Goal: Task Accomplishment & Management: Manage account settings

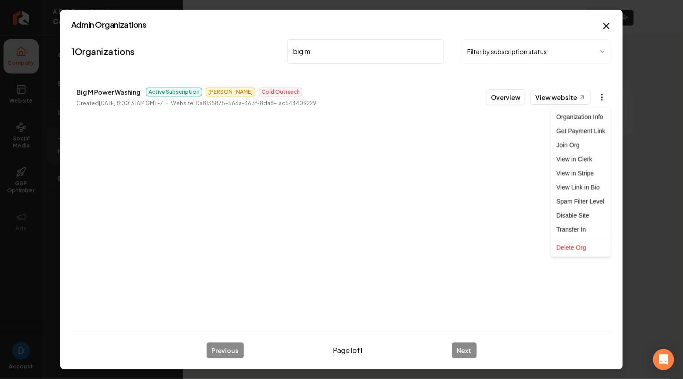
click at [605, 97] on body "Company Website Social Media GBP Optimizer Ads Account A.B.E. Doors & Windows C…" at bounding box center [341, 189] width 683 height 379
click at [576, 174] on link "View in Stripe" at bounding box center [581, 173] width 56 height 14
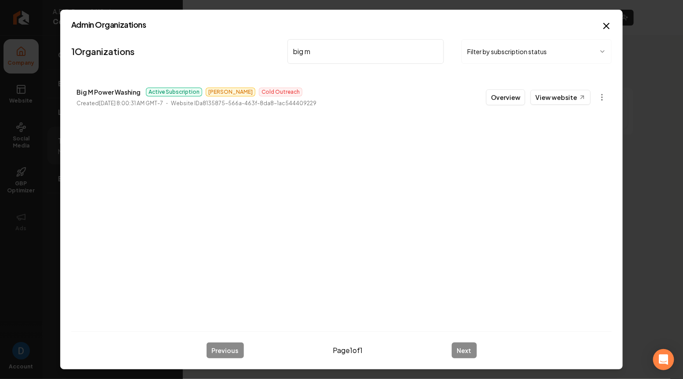
click at [113, 87] on p "Big M Power Washing" at bounding box center [109, 92] width 64 height 11
copy p "Big M Power Washing"
click at [315, 53] on input "big m" at bounding box center [366, 51] width 157 height 25
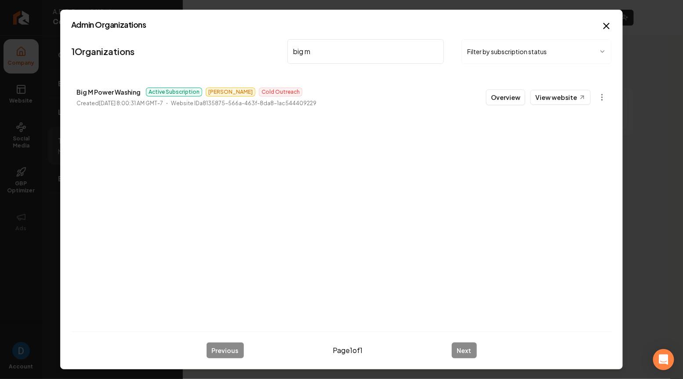
click at [315, 53] on input "big m" at bounding box center [366, 51] width 157 height 25
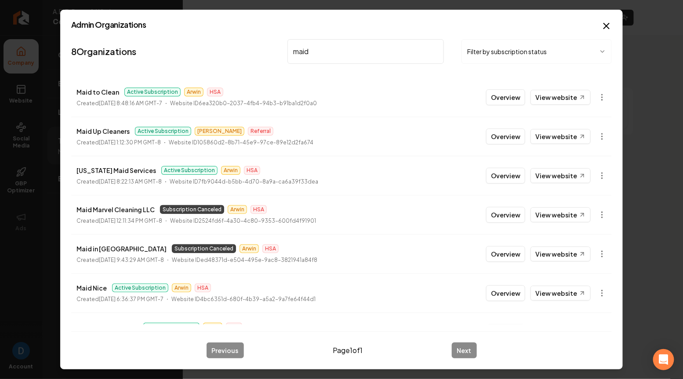
click at [120, 133] on p "Maid Up Cleaners" at bounding box center [103, 131] width 53 height 11
copy p "Maid Up Cleaners"
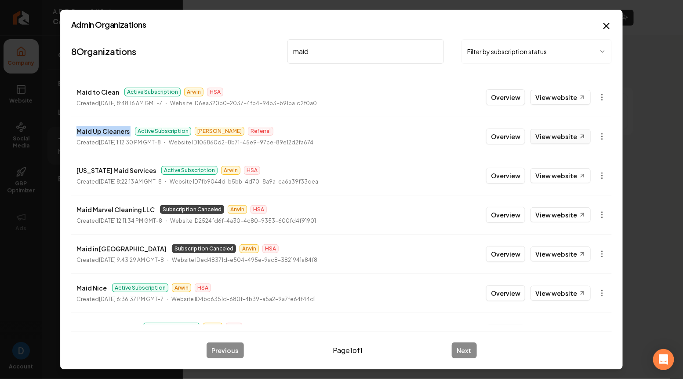
click at [555, 135] on link "View website" at bounding box center [561, 136] width 60 height 15
click at [604, 138] on body "Company Website Social Media GBP Optimizer Ads Account A.B.E. Doors & Windows C…" at bounding box center [341, 189] width 683 height 379
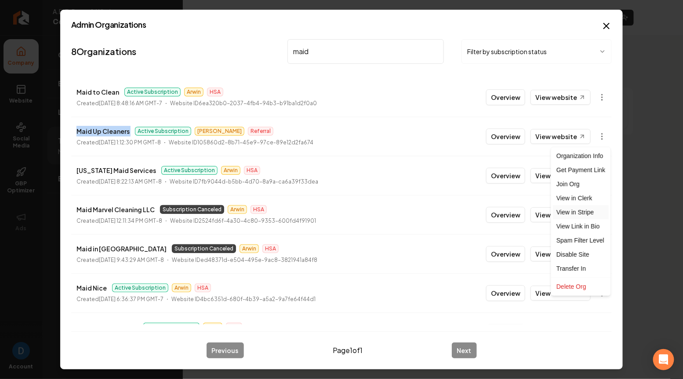
click at [568, 212] on link "View in Stripe" at bounding box center [581, 212] width 56 height 14
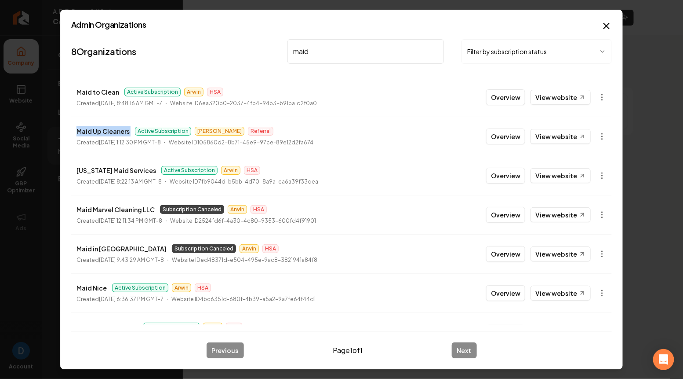
click at [333, 37] on nav "8 Organizations maid Filter by subscription status" at bounding box center [341, 55] width 541 height 39
click at [327, 53] on input "maid" at bounding box center [366, 51] width 157 height 25
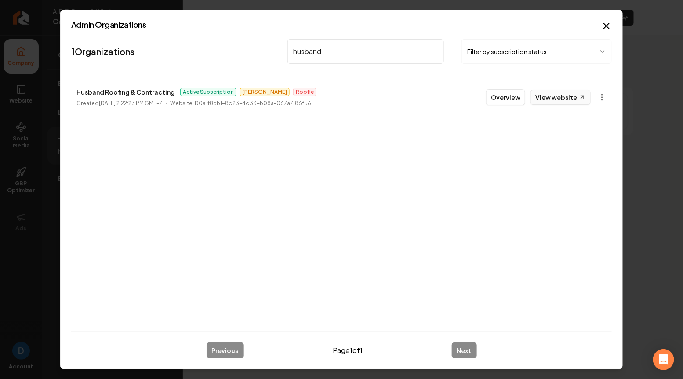
type input "husband"
click at [566, 97] on link "View website" at bounding box center [561, 97] width 60 height 15
click at [507, 97] on button "Overview" at bounding box center [505, 97] width 39 height 16
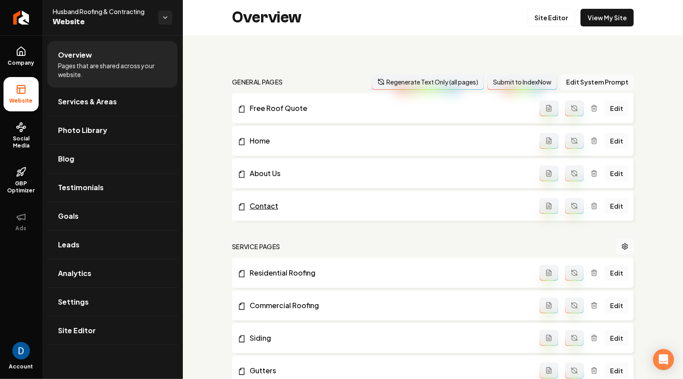
scroll to position [689, 0]
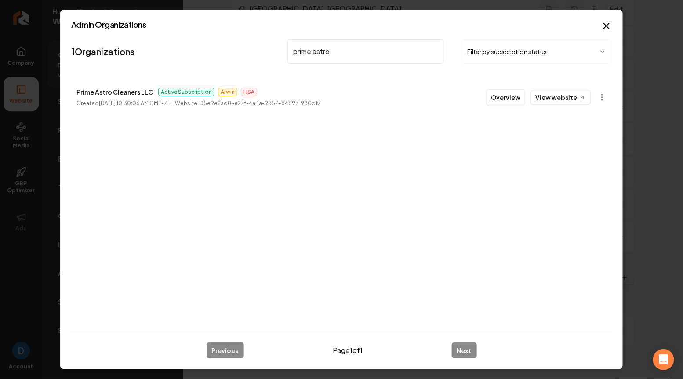
click at [113, 88] on p "Prime Astro Cleaners LLC" at bounding box center [115, 92] width 77 height 11
copy p "Prime Astro Cleaners LLC"
click at [346, 53] on input "prime astro" at bounding box center [366, 51] width 157 height 25
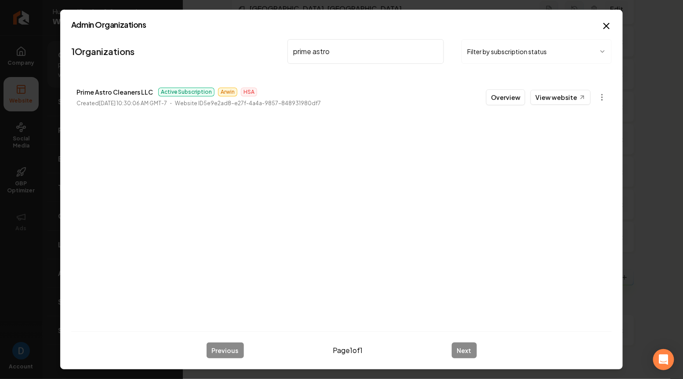
click at [346, 53] on input "prime astro" at bounding box center [366, 51] width 157 height 25
paste input "[US_STATE] Overhead Door Company"
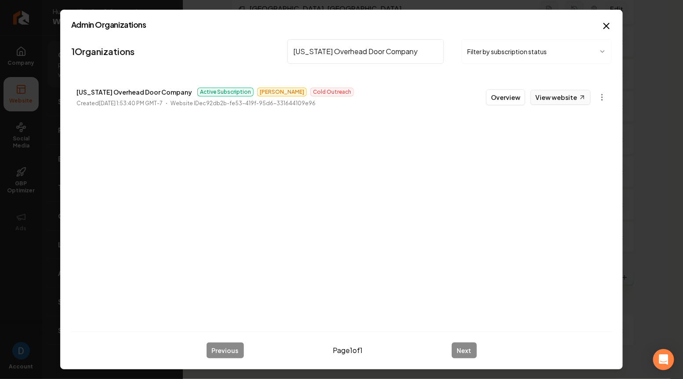
type input "[US_STATE] Overhead Door Company"
click at [567, 96] on link "View website" at bounding box center [561, 97] width 60 height 15
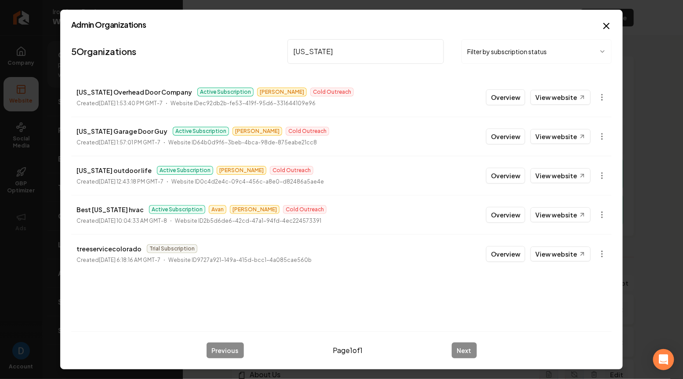
click at [356, 58] on input "[US_STATE]" at bounding box center [366, 51] width 157 height 25
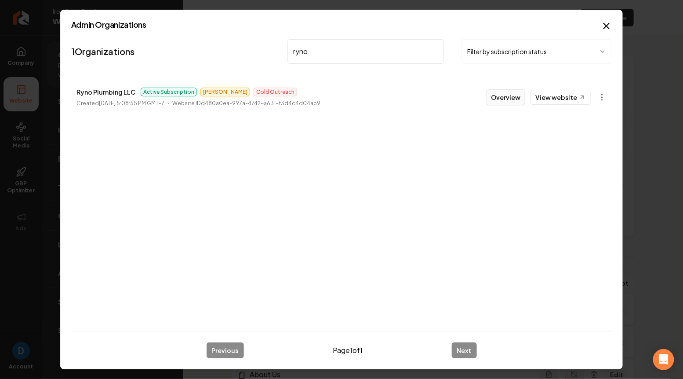
type input "ryno"
click at [495, 93] on button "Overview" at bounding box center [505, 97] width 39 height 16
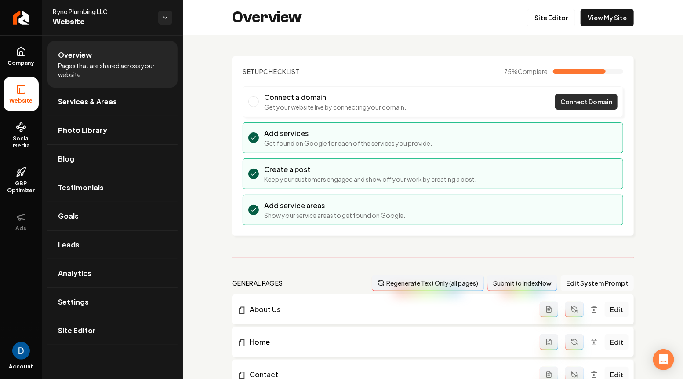
click at [583, 99] on span "Connect Domain" at bounding box center [587, 101] width 52 height 9
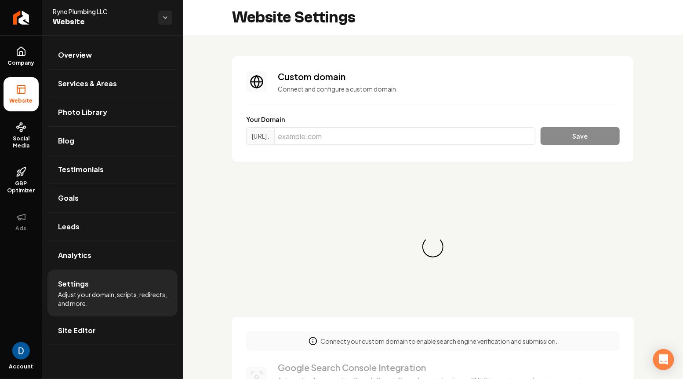
scroll to position [79, 0]
click at [342, 136] on input "Main content area" at bounding box center [404, 136] width 261 height 18
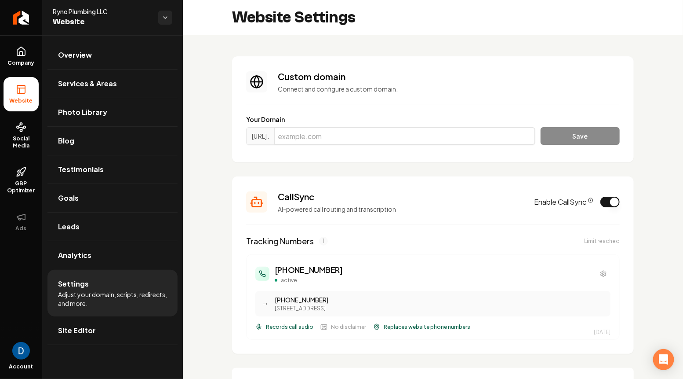
paste input "[DOMAIN_NAME]"
type input "[DOMAIN_NAME]"
click at [589, 133] on button "Save" at bounding box center [580, 136] width 79 height 18
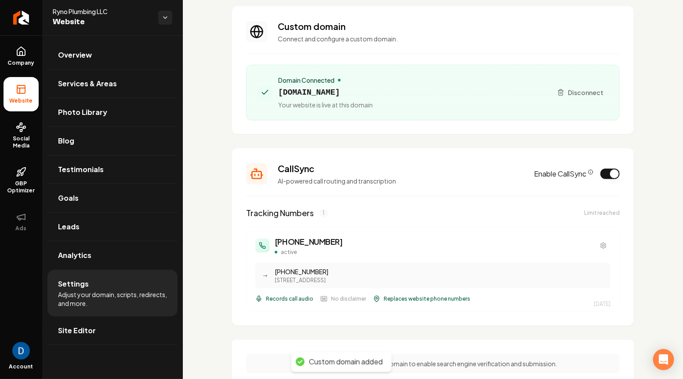
scroll to position [35, 0]
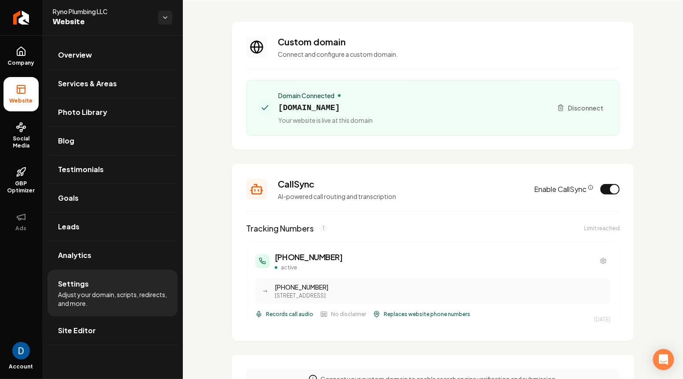
click at [315, 107] on span "[DOMAIN_NAME]" at bounding box center [325, 108] width 95 height 12
copy span "[DOMAIN_NAME]"
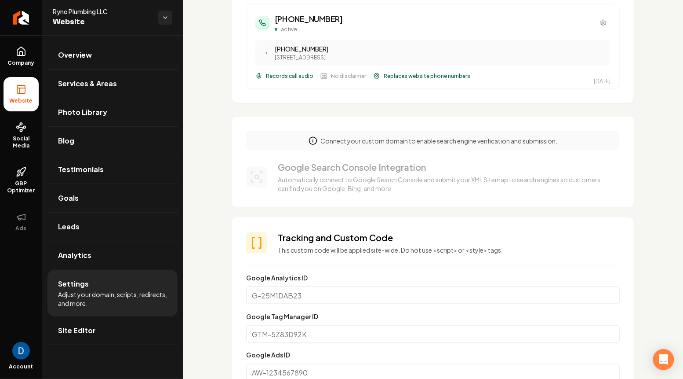
scroll to position [276, 0]
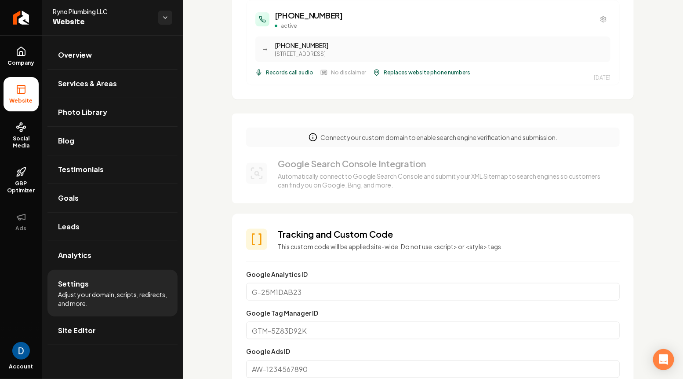
click at [365, 169] on div "Google Search Console Integration Automatically connect to Google Search Consol…" at bounding box center [444, 173] width 332 height 32
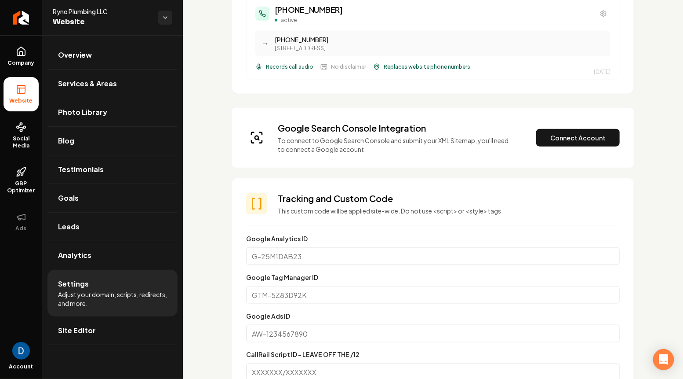
scroll to position [304, 0]
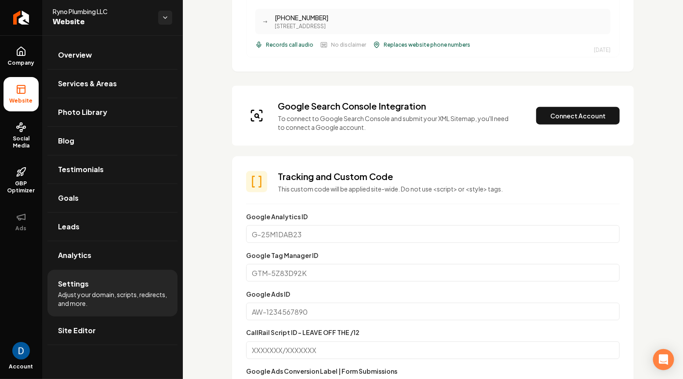
click at [561, 103] on div "Google Search Console Integration To connect to Google Search Console and submi…" at bounding box center [433, 116] width 374 height 32
click at [557, 111] on button "Connect Account" at bounding box center [578, 116] width 84 height 18
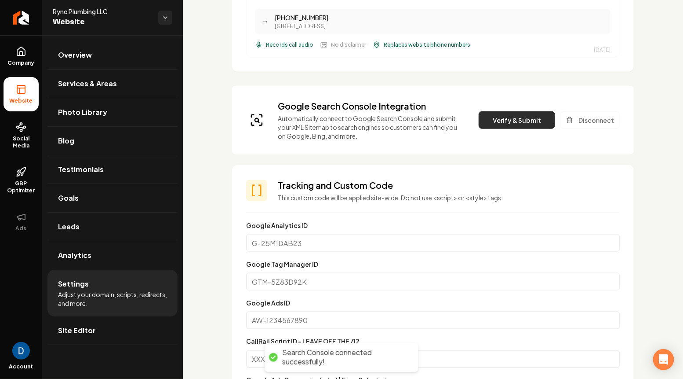
click at [518, 119] on button "Verify & Submit" at bounding box center [517, 120] width 77 height 18
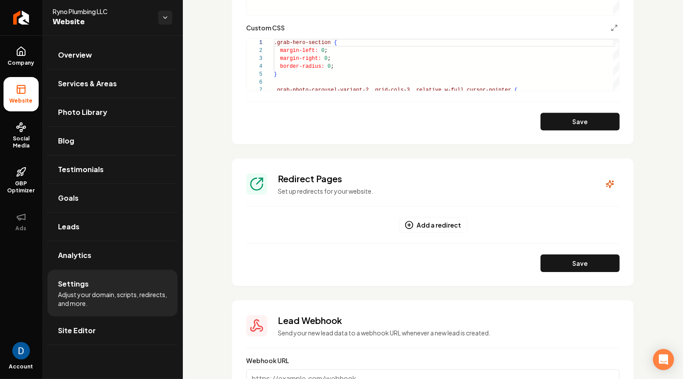
scroll to position [951, 0]
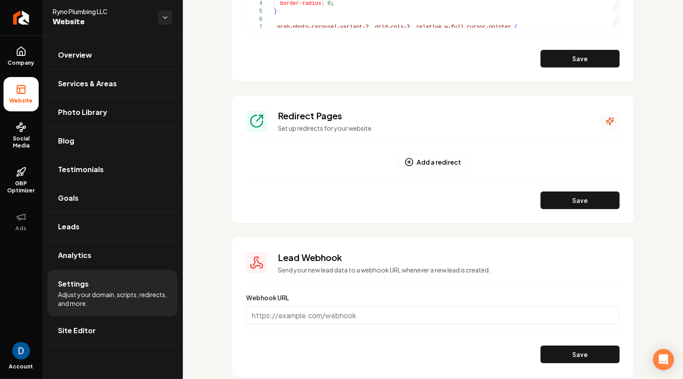
click at [613, 118] on icon "Main content area" at bounding box center [610, 121] width 9 height 9
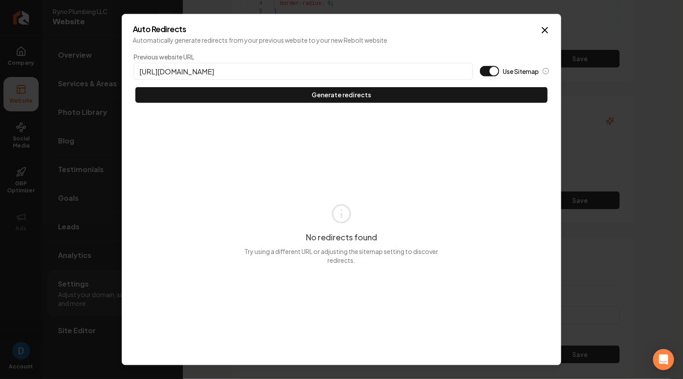
type input "[URL][DOMAIN_NAME]"
click at [484, 69] on button "Use Sitemap" at bounding box center [489, 71] width 19 height 11
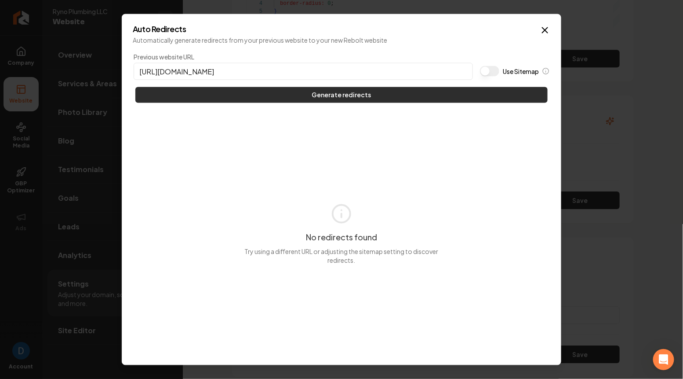
click at [389, 95] on button "Generate redirects" at bounding box center [341, 95] width 412 height 16
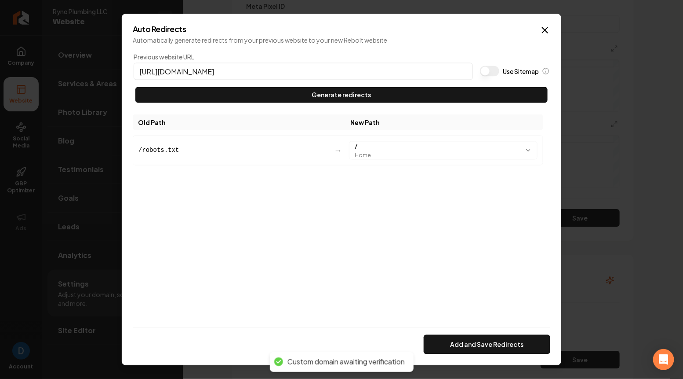
scroll to position [1113, 0]
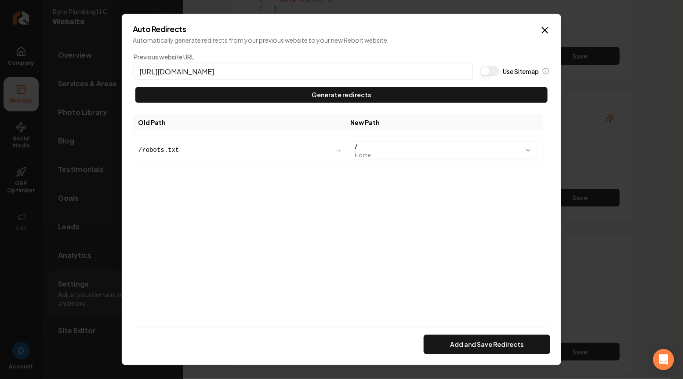
click at [544, 19] on div "Auto Redirects Automatically generate redirects from your previous website to y…" at bounding box center [342, 189] width 440 height 351
click at [545, 32] on icon "button" at bounding box center [545, 30] width 11 height 11
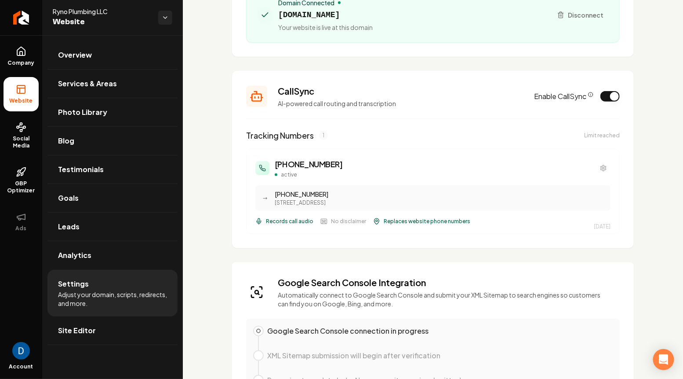
scroll to position [0, 0]
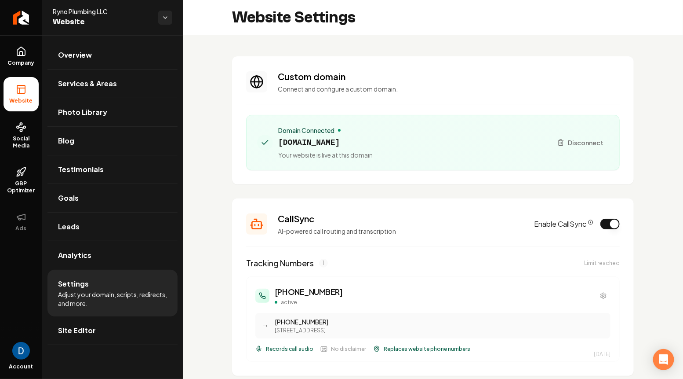
click at [317, 138] on span "[DOMAIN_NAME]" at bounding box center [325, 142] width 95 height 12
copy span "[DOMAIN_NAME]"
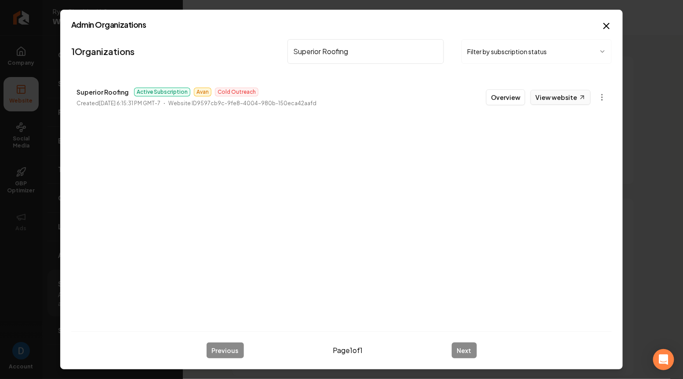
click at [558, 99] on link "View website" at bounding box center [561, 97] width 60 height 15
click at [341, 49] on input "Superior Roofing" at bounding box center [366, 51] width 157 height 25
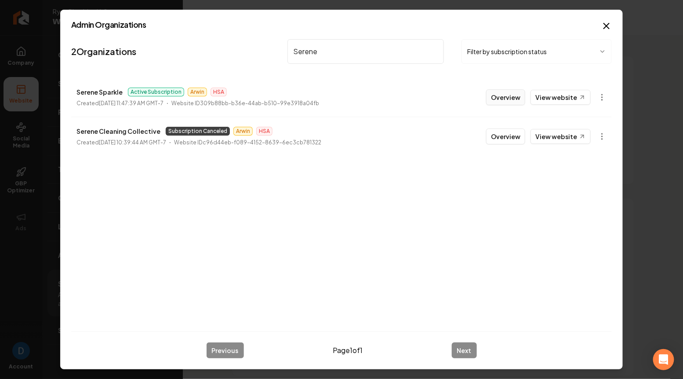
type input "Serene"
click at [514, 99] on button "Overview" at bounding box center [505, 97] width 39 height 16
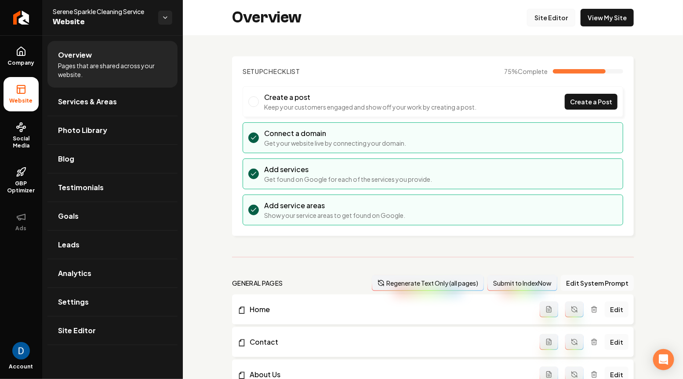
click at [554, 16] on link "Site Editor" at bounding box center [551, 18] width 48 height 18
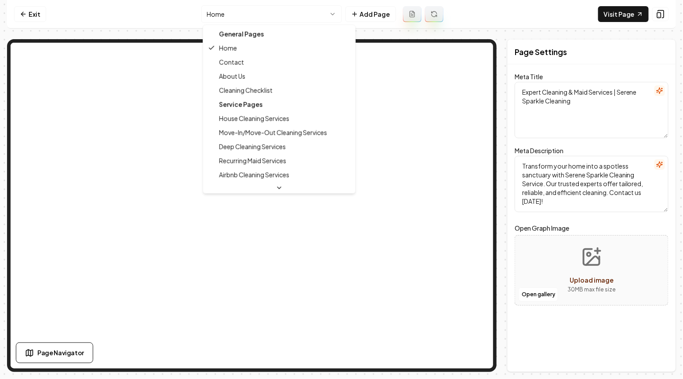
click at [232, 15] on html "Computer Required This feature is only available on a computer. Please switch t…" at bounding box center [341, 189] width 683 height 379
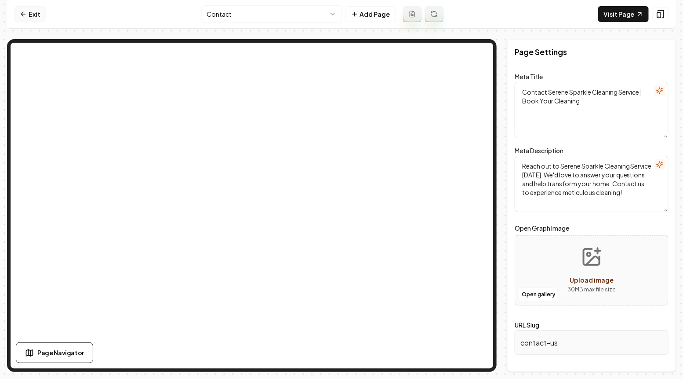
click at [26, 13] on icon at bounding box center [23, 14] width 7 height 7
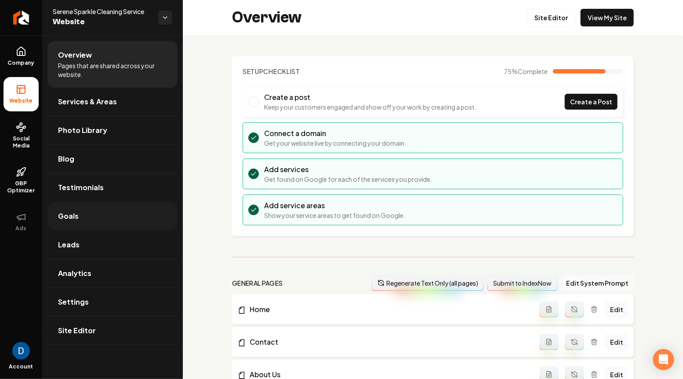
click at [88, 220] on link "Goals" at bounding box center [112, 216] width 130 height 28
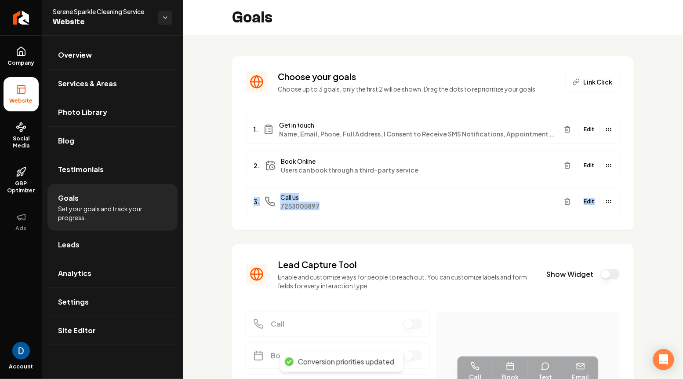
drag, startPoint x: 611, startPoint y: 203, endPoint x: 607, endPoint y: 174, distance: 28.9
click at [607, 174] on div "1. Get in touch Name, Email, Phone, Full Address, I Consent to Receive SMS Noti…" at bounding box center [433, 165] width 374 height 101
click at [609, 196] on div "Edit" at bounding box center [587, 201] width 52 height 14
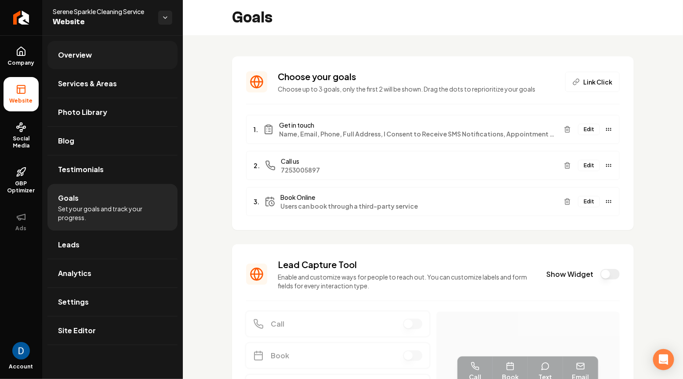
click at [109, 48] on link "Overview" at bounding box center [112, 55] width 130 height 28
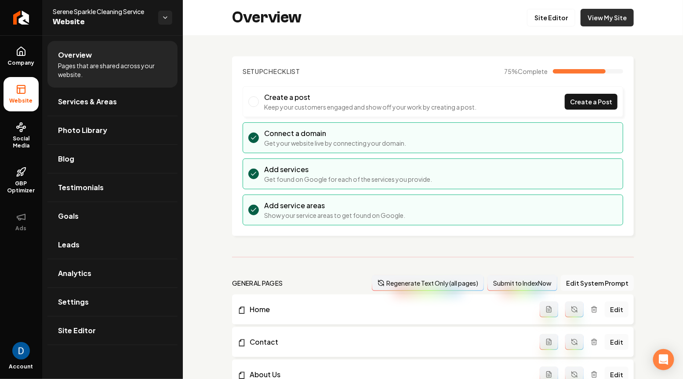
click at [609, 14] on link "View My Site" at bounding box center [607, 18] width 53 height 18
